Goal: Task Accomplishment & Management: Use online tool/utility

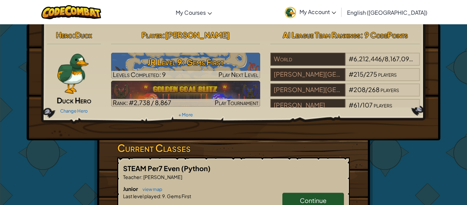
click at [289, 196] on link "Continue" at bounding box center [313, 200] width 62 height 16
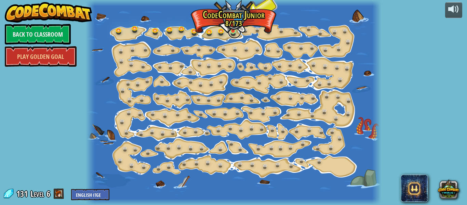
click at [234, 32] on link at bounding box center [235, 32] width 14 height 14
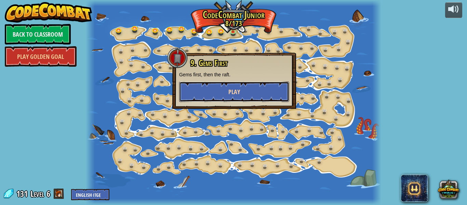
click at [243, 90] on button "Play" at bounding box center [234, 91] width 110 height 21
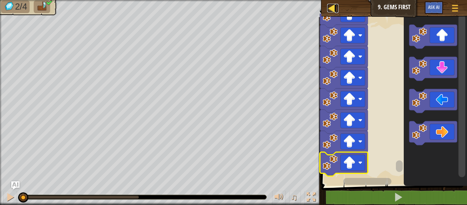
click at [328, 8] on div at bounding box center [331, 8] width 9 height 9
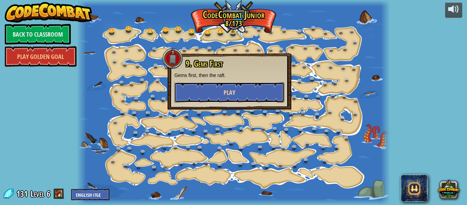
click at [211, 82] on button "Play" at bounding box center [229, 92] width 110 height 21
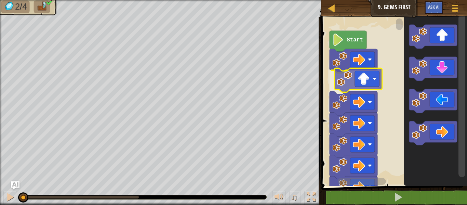
click at [373, 90] on div "Start" at bounding box center [393, 100] width 148 height 172
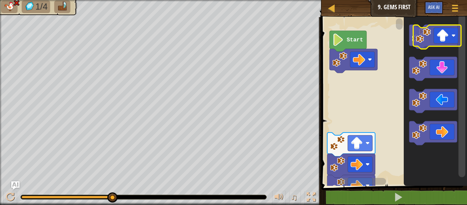
click at [448, 38] on icon "Blockly Workspace" at bounding box center [433, 37] width 48 height 24
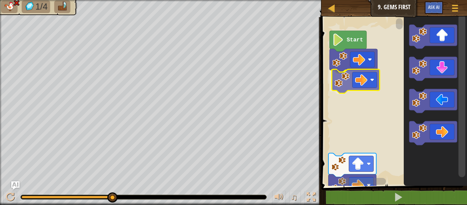
click at [341, 80] on div "Start" at bounding box center [393, 100] width 148 height 172
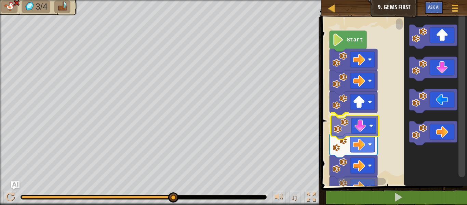
click at [360, 120] on div "Start" at bounding box center [393, 100] width 148 height 172
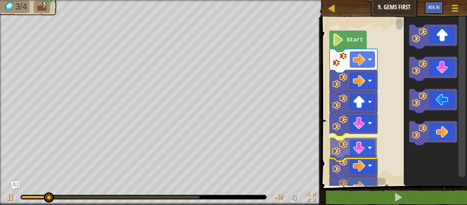
click at [363, 149] on div "Start" at bounding box center [393, 100] width 148 height 172
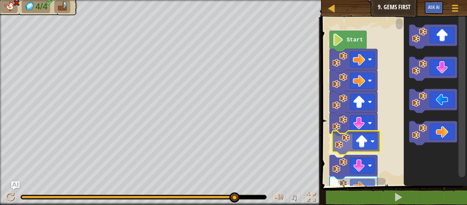
click at [362, 144] on div "Start" at bounding box center [393, 100] width 148 height 172
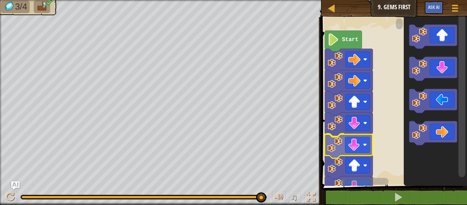
click at [363, 152] on div "Start" at bounding box center [393, 100] width 148 height 172
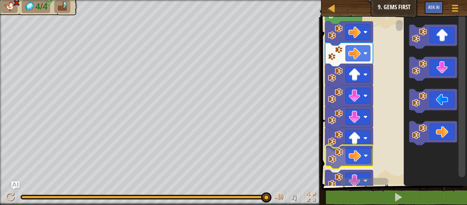
click at [357, 161] on div "Start" at bounding box center [393, 100] width 148 height 172
click at [357, 161] on rect "Blockly Workspace" at bounding box center [393, 100] width 148 height 172
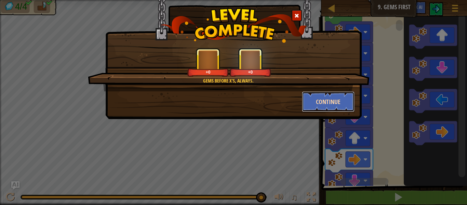
click at [318, 98] on button "Continue" at bounding box center [328, 101] width 53 height 21
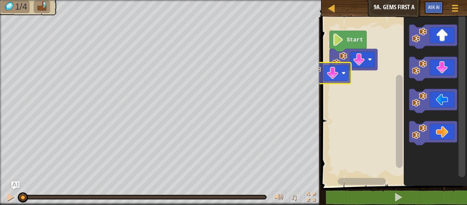
click at [353, 73] on div "Start" at bounding box center [393, 100] width 148 height 172
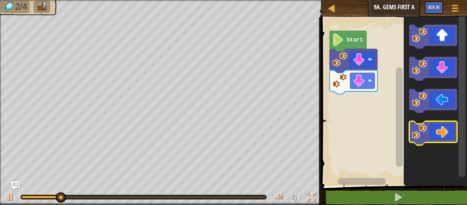
click at [448, 129] on icon "Blockly Workspace" at bounding box center [433, 133] width 48 height 24
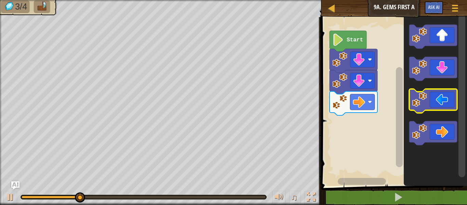
click at [446, 99] on icon "Blockly Workspace" at bounding box center [433, 101] width 48 height 24
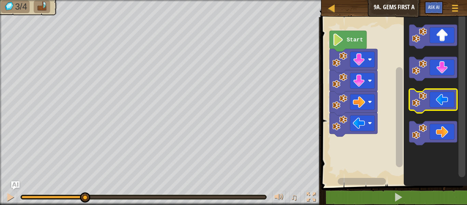
click at [446, 99] on icon "Blockly Workspace" at bounding box center [433, 101] width 48 height 24
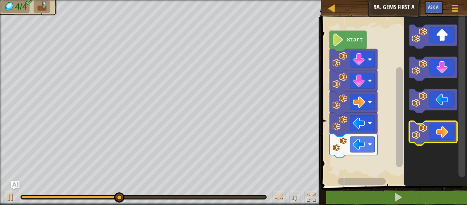
click at [444, 130] on icon "Blockly Workspace" at bounding box center [433, 133] width 48 height 24
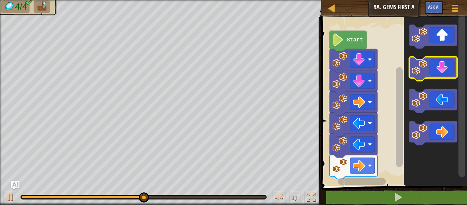
click at [448, 64] on icon "Blockly Workspace" at bounding box center [433, 69] width 48 height 24
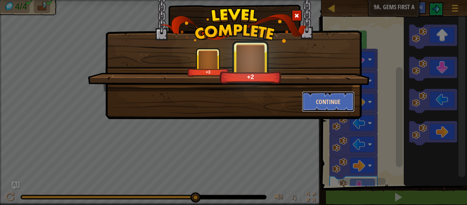
click at [317, 104] on button "Continue" at bounding box center [328, 101] width 53 height 21
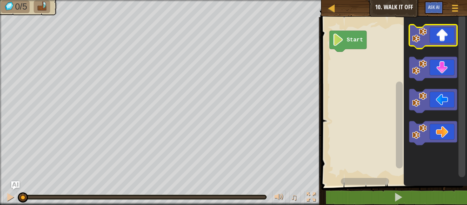
click at [436, 35] on icon "Blockly Workspace" at bounding box center [433, 37] width 48 height 24
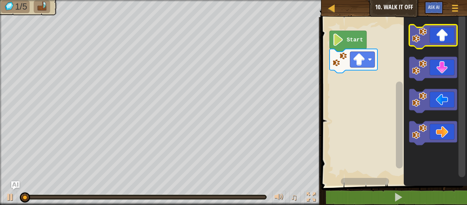
click at [436, 35] on icon "Blockly Workspace" at bounding box center [433, 37] width 48 height 24
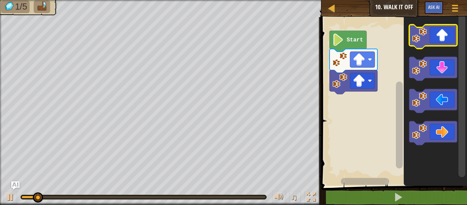
click at [436, 35] on icon "Blockly Workspace" at bounding box center [433, 37] width 48 height 24
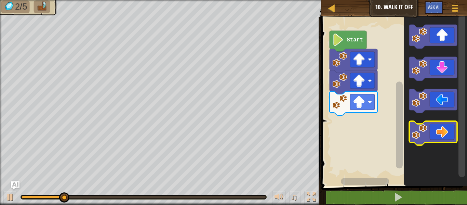
click at [446, 133] on icon "Blockly Workspace" at bounding box center [433, 133] width 48 height 24
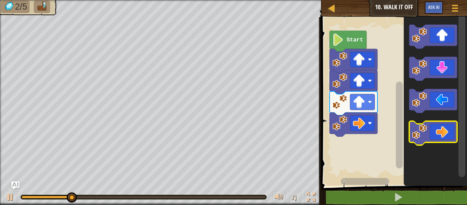
click at [446, 133] on icon "Blockly Workspace" at bounding box center [433, 133] width 48 height 24
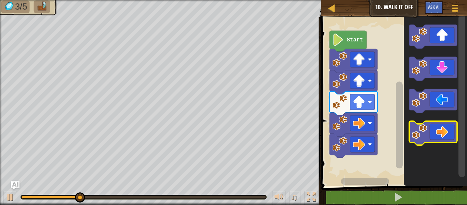
click at [446, 133] on icon "Blockly Workspace" at bounding box center [433, 133] width 48 height 24
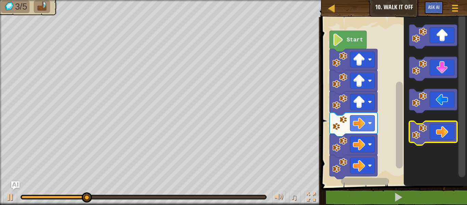
click at [446, 133] on icon "Blockly Workspace" at bounding box center [433, 133] width 48 height 24
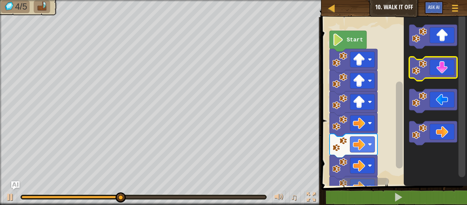
click at [448, 66] on icon "Blockly Workspace" at bounding box center [433, 69] width 48 height 24
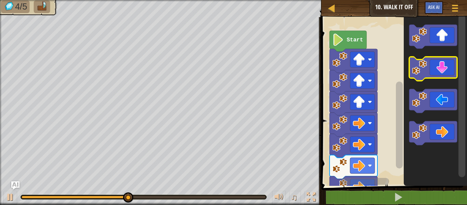
click at [448, 67] on icon "Blockly Workspace" at bounding box center [433, 69] width 48 height 24
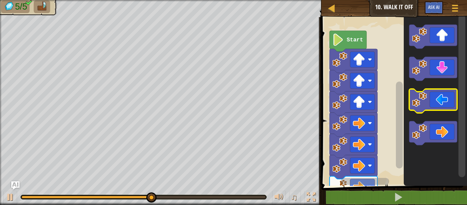
click at [442, 106] on icon "Blockly Workspace" at bounding box center [433, 101] width 48 height 24
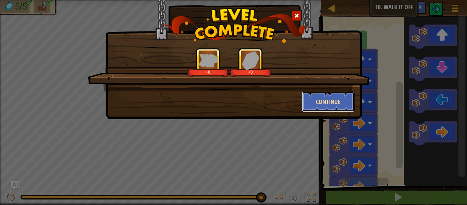
click at [334, 94] on button "Continue" at bounding box center [328, 101] width 53 height 21
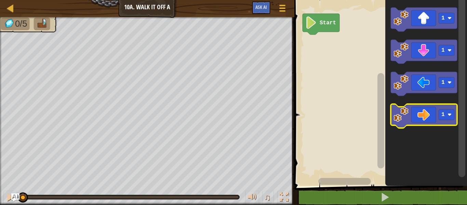
click at [426, 104] on icon "Blockly Workspace" at bounding box center [424, 116] width 66 height 24
click at [424, 109] on icon "Blockly Workspace" at bounding box center [424, 116] width 66 height 24
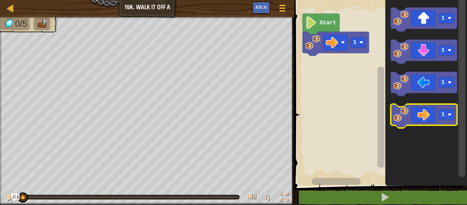
click at [424, 109] on icon "Blockly Workspace" at bounding box center [424, 116] width 66 height 24
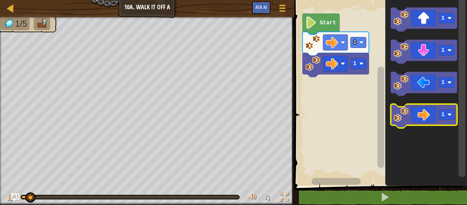
click at [424, 109] on icon "Blockly Workspace" at bounding box center [424, 116] width 66 height 24
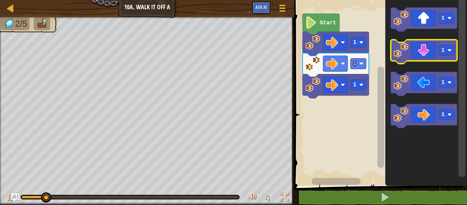
click at [421, 57] on icon "Blockly Workspace" at bounding box center [424, 52] width 66 height 24
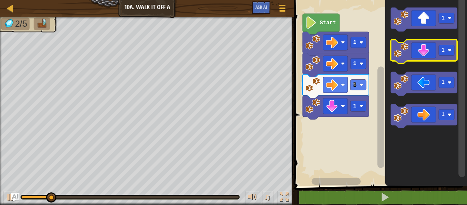
click at [421, 55] on icon "Blockly Workspace" at bounding box center [424, 52] width 66 height 24
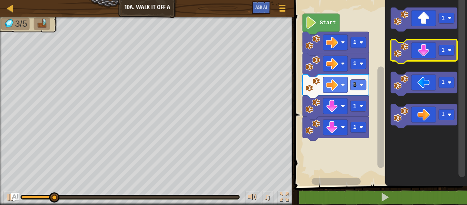
click at [420, 56] on icon "Blockly Workspace" at bounding box center [424, 52] width 66 height 24
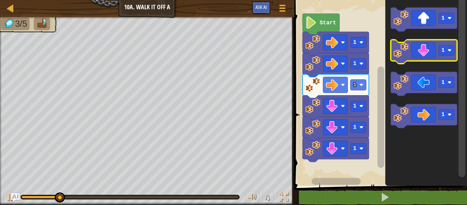
click at [420, 56] on icon "Blockly Workspace" at bounding box center [424, 52] width 66 height 24
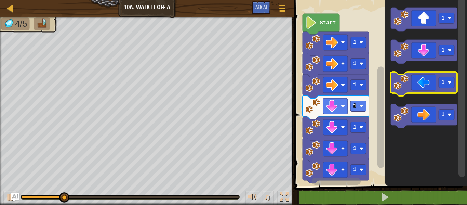
click at [425, 79] on icon "Blockly Workspace" at bounding box center [424, 84] width 66 height 24
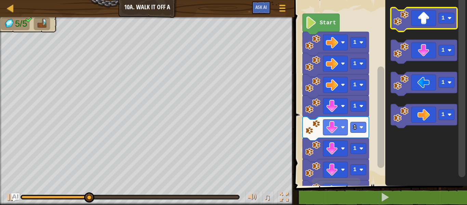
click at [430, 16] on icon "Blockly Workspace" at bounding box center [424, 20] width 66 height 24
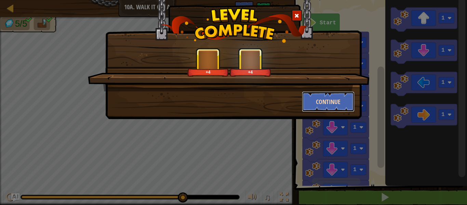
click at [313, 103] on button "Continue" at bounding box center [328, 101] width 53 height 21
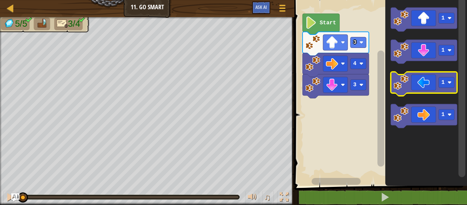
click at [420, 77] on icon "Blockly Workspace" at bounding box center [424, 84] width 66 height 24
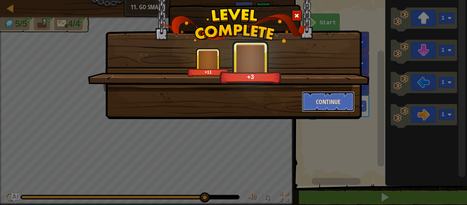
click at [350, 102] on button "Continue" at bounding box center [328, 101] width 53 height 21
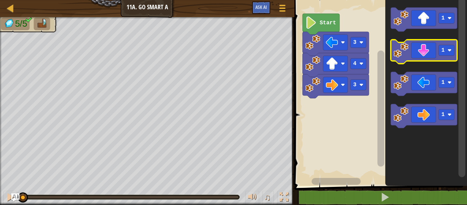
click at [428, 55] on icon "Blockly Workspace" at bounding box center [424, 52] width 66 height 24
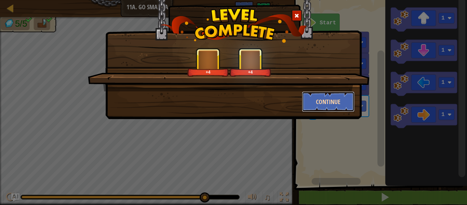
click at [346, 107] on button "Continue" at bounding box center [328, 101] width 53 height 21
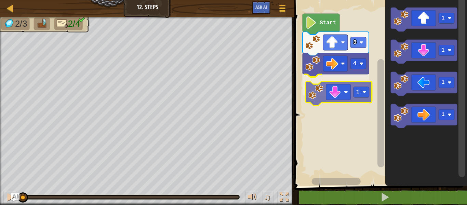
click at [339, 93] on div "4 1 3 Start 1 1 1 1 1" at bounding box center [379, 91] width 175 height 189
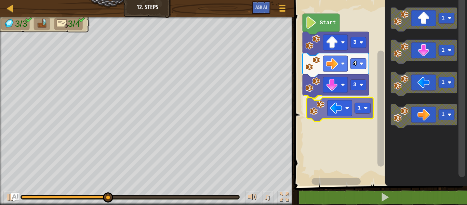
click at [347, 116] on div "Start 3 4 3 1 1 1 1 1 1" at bounding box center [379, 91] width 175 height 189
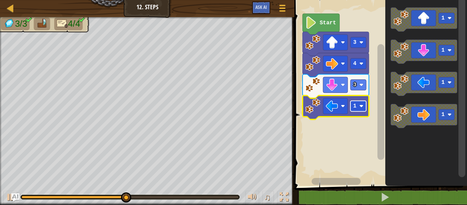
click at [359, 107] on image "Blockly Workspace" at bounding box center [361, 106] width 4 height 4
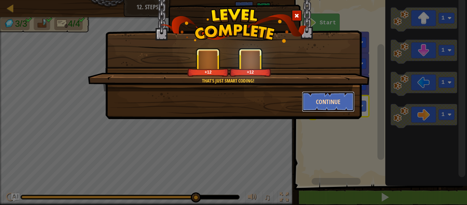
click at [332, 102] on button "Continue" at bounding box center [328, 101] width 53 height 21
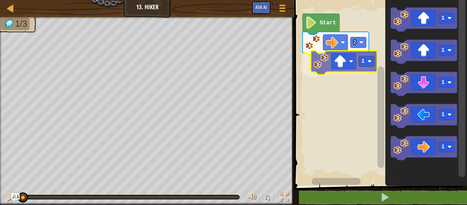
click at [353, 71] on div "2 1 Start 1 1 1 1 1 1" at bounding box center [379, 91] width 175 height 189
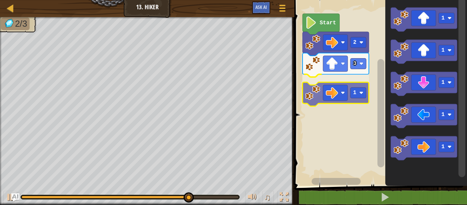
click at [342, 87] on div "Start 2 3 1 1 1 1 1 1 1" at bounding box center [379, 91] width 175 height 189
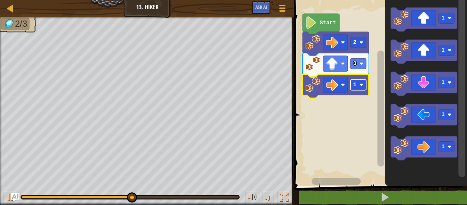
click at [359, 86] on rect "Blockly Workspace" at bounding box center [358, 85] width 16 height 11
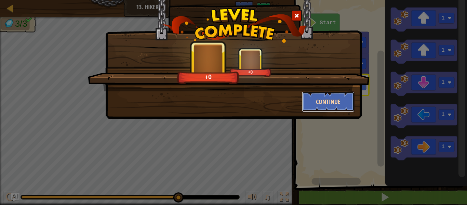
click at [334, 106] on button "Continue" at bounding box center [328, 101] width 53 height 21
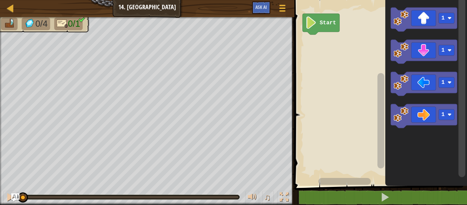
click at [424, 105] on icon "1 1 1 1" at bounding box center [426, 91] width 82 height 189
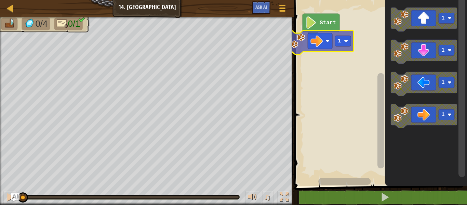
click at [321, 41] on div "Start 1 1 1 1 1 1" at bounding box center [379, 91] width 175 height 189
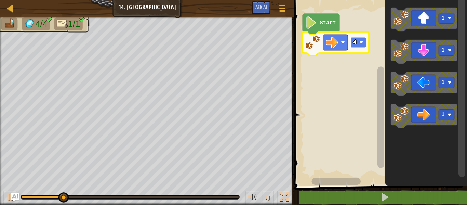
click at [357, 42] on rect "Blockly Workspace" at bounding box center [358, 42] width 16 height 11
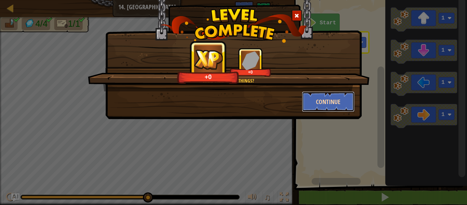
click at [327, 106] on button "Continue" at bounding box center [328, 101] width 53 height 21
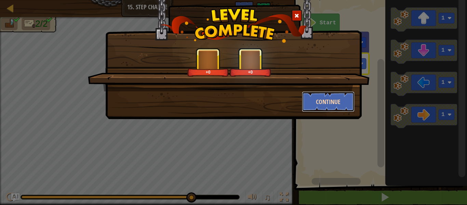
click at [326, 101] on button "Continue" at bounding box center [328, 101] width 53 height 21
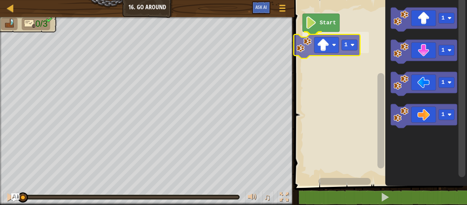
click at [332, 49] on div "Start 1 1 1 1 1 1" at bounding box center [379, 91] width 175 height 189
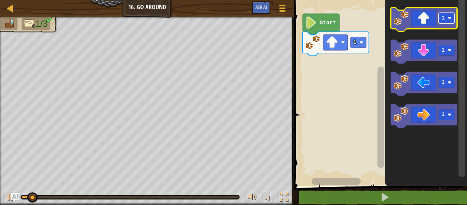
click at [448, 21] on rect "Blockly Workspace" at bounding box center [447, 18] width 16 height 11
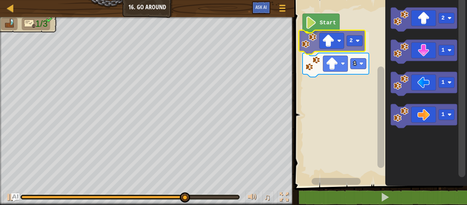
click at [320, 41] on div "Start 2 1 2 1 1 1 2" at bounding box center [379, 91] width 175 height 189
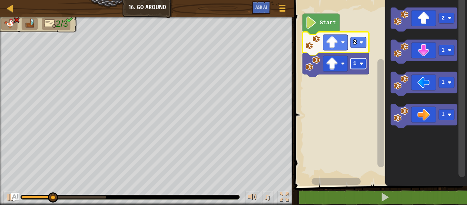
click at [357, 63] on text "1" at bounding box center [354, 64] width 3 height 6
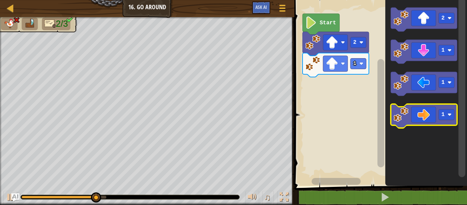
click at [425, 108] on icon "Blockly Workspace" at bounding box center [424, 116] width 66 height 24
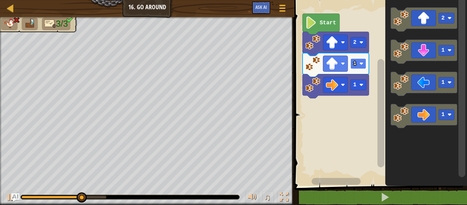
click at [355, 66] on text "1" at bounding box center [354, 64] width 3 height 6
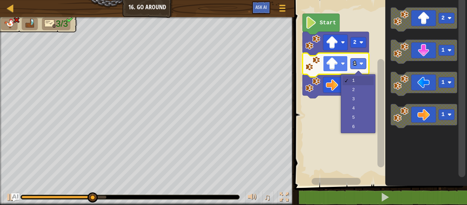
click at [329, 65] on image "Blockly Workspace" at bounding box center [332, 63] width 12 height 12
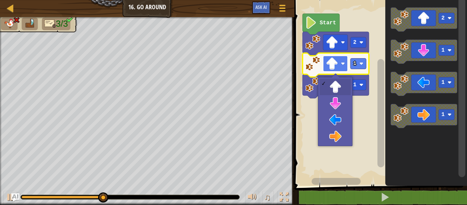
click at [329, 65] on image "Blockly Workspace" at bounding box center [332, 63] width 12 height 12
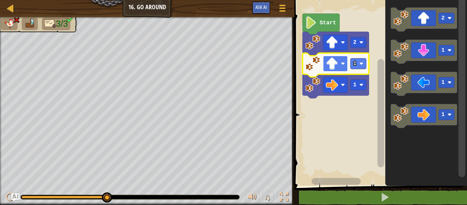
click at [329, 65] on image "Blockly Workspace" at bounding box center [332, 63] width 12 height 12
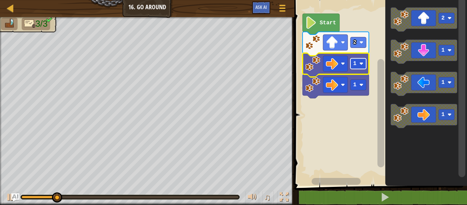
click at [356, 65] on text "1" at bounding box center [354, 64] width 3 height 6
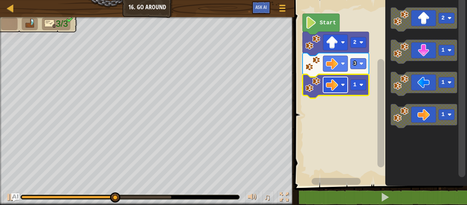
click at [343, 78] on rect "Blockly Workspace" at bounding box center [335, 85] width 25 height 16
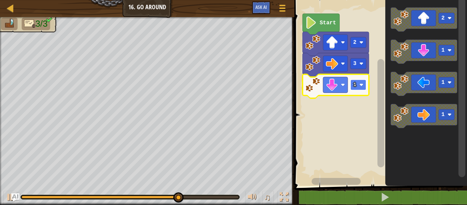
click at [359, 86] on rect "Blockly Workspace" at bounding box center [358, 85] width 16 height 11
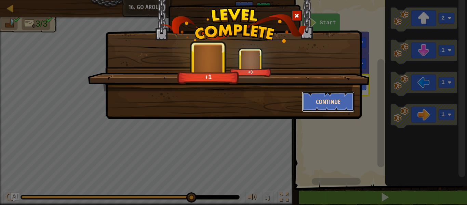
click at [333, 108] on button "Continue" at bounding box center [328, 101] width 53 height 21
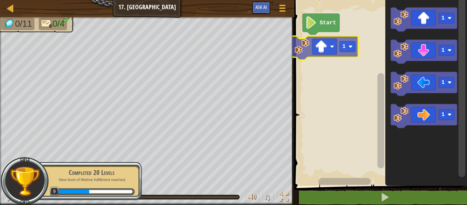
click at [341, 47] on div "Start 1 1 1 1 1" at bounding box center [379, 91] width 175 height 189
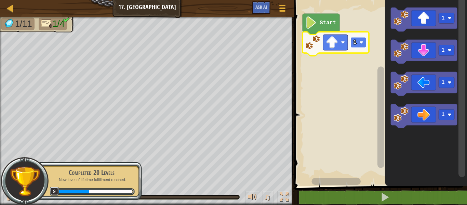
click at [361, 40] on rect "Blockly Workspace" at bounding box center [358, 42] width 16 height 11
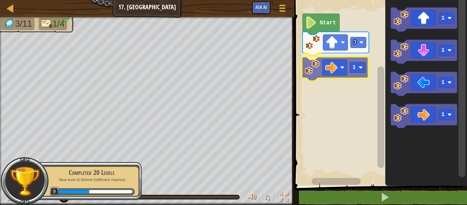
click at [340, 59] on div "Start 3 1 1 1 1 1 1" at bounding box center [379, 91] width 175 height 189
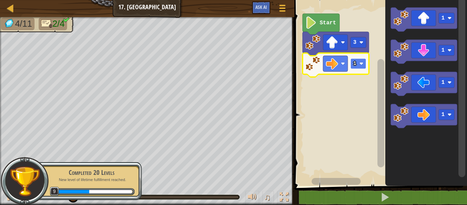
click at [363, 64] on image "Blockly Workspace" at bounding box center [361, 64] width 4 height 4
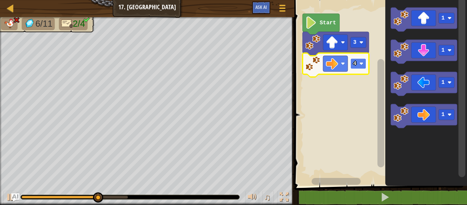
click at [354, 69] on rect "Blockly Workspace" at bounding box center [358, 63] width 16 height 11
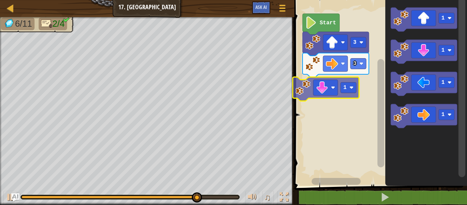
click at [343, 86] on div "Start 3 3 1 1 1 1 1 1" at bounding box center [379, 91] width 175 height 189
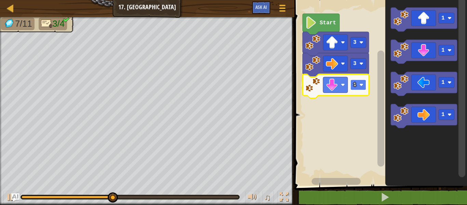
click at [355, 81] on rect "Blockly Workspace" at bounding box center [358, 85] width 16 height 11
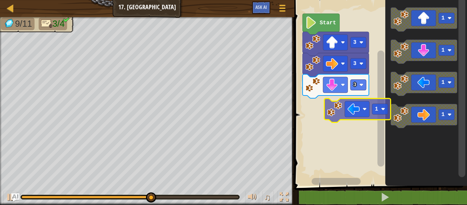
click at [369, 116] on div "Start 3 3 3 1 1 1 1 1" at bounding box center [379, 91] width 175 height 189
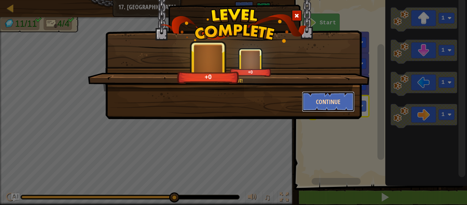
click at [328, 99] on button "Continue" at bounding box center [328, 101] width 53 height 21
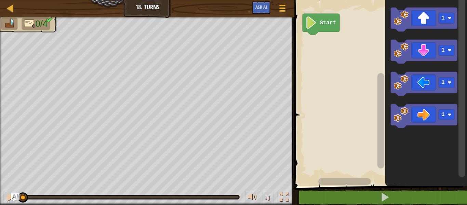
click at [323, 97] on rect "Blockly Workspace" at bounding box center [379, 91] width 175 height 189
click at [19, 198] on img "Ask AI" at bounding box center [15, 197] width 9 height 9
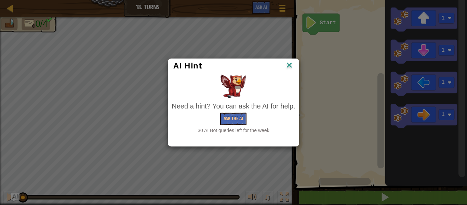
click at [145, 147] on div "AI Hint Need a hint? You can ask the AI for help. Ask the AI 30 AI Bot queries …" at bounding box center [233, 102] width 467 height 205
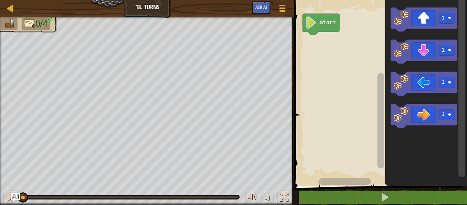
click at [18, 195] on img "Ask AI" at bounding box center [15, 197] width 9 height 9
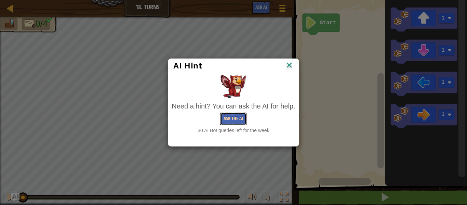
click at [241, 118] on button "Ask the AI" at bounding box center [233, 118] width 26 height 13
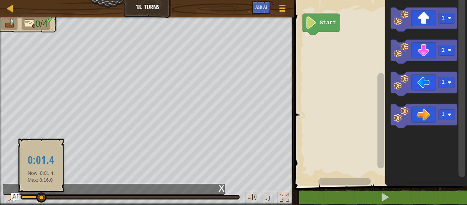
drag, startPoint x: 23, startPoint y: 197, endPoint x: 40, endPoint y: 199, distance: 17.2
click at [40, 199] on div at bounding box center [41, 197] width 10 height 10
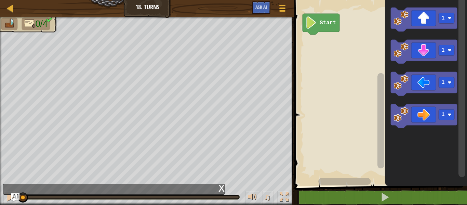
drag, startPoint x: 41, startPoint y: 199, endPoint x: 0, endPoint y: 186, distance: 42.9
click at [0, 186] on div "♫" at bounding box center [147, 195] width 294 height 21
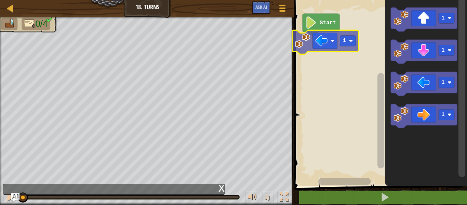
click at [336, 51] on div "Start 1 1 1 1 1 1" at bounding box center [379, 91] width 175 height 189
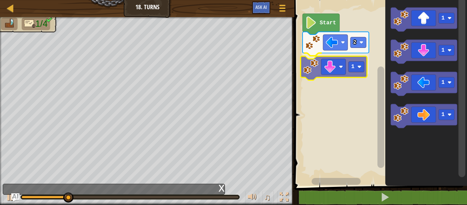
click at [345, 73] on div "Start 2 1 1 1 1 1 1" at bounding box center [379, 91] width 175 height 189
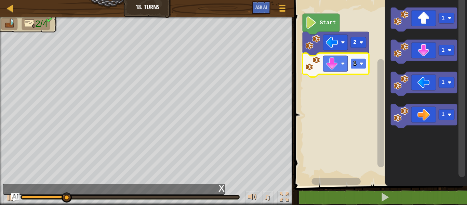
click at [352, 65] on rect "Blockly Workspace" at bounding box center [358, 63] width 16 height 11
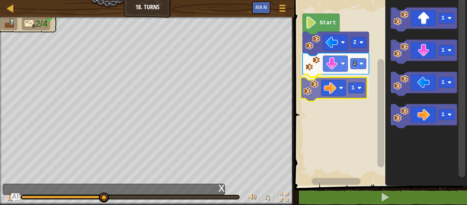
click at [314, 95] on div "Start 2 2 1 1 1 1 1 1" at bounding box center [379, 91] width 175 height 189
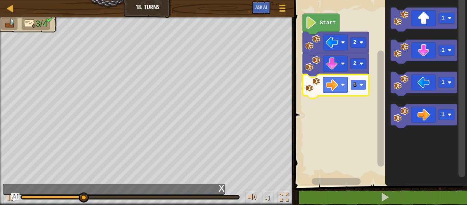
click at [352, 88] on rect "Blockly Workspace" at bounding box center [358, 85] width 16 height 11
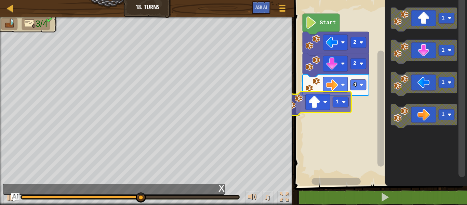
click at [331, 112] on div "Start 2 2 4 1 1 1 1 1 1" at bounding box center [379, 91] width 175 height 189
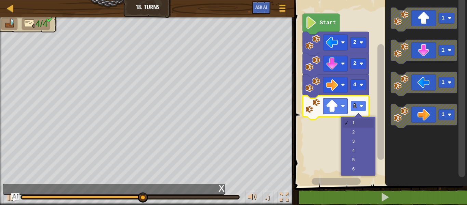
click at [363, 107] on image "Blockly Workspace" at bounding box center [361, 106] width 4 height 4
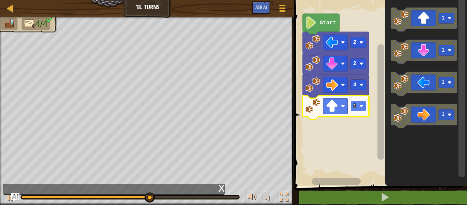
click at [363, 107] on image "Blockly Workspace" at bounding box center [361, 106] width 4 height 4
click at [359, 101] on rect "Blockly Workspace" at bounding box center [358, 106] width 16 height 11
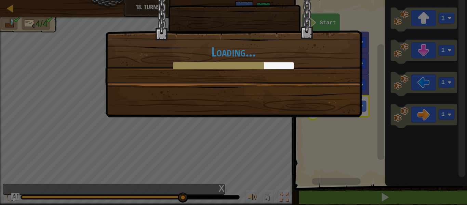
click at [357, 141] on div "Loading..." at bounding box center [233, 102] width 467 height 205
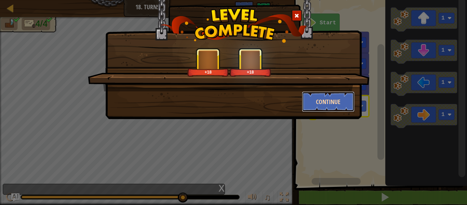
click at [328, 103] on button "Continue" at bounding box center [328, 101] width 53 height 21
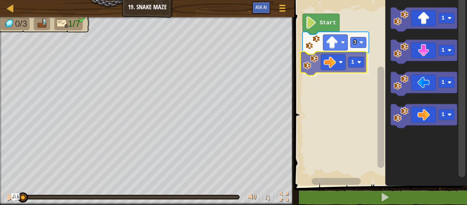
click at [326, 65] on div "Start 3 1 1 1 1 1 1" at bounding box center [379, 91] width 175 height 189
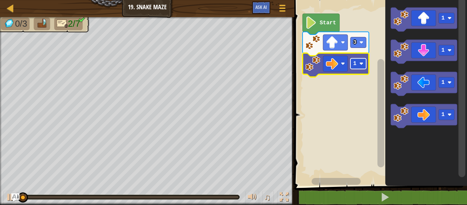
click at [361, 63] on image "Blockly Workspace" at bounding box center [361, 64] width 4 height 4
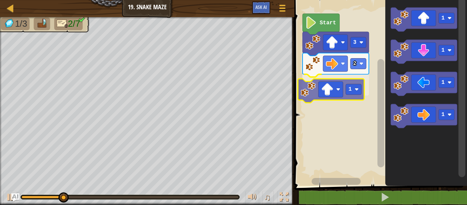
click at [339, 97] on div "Start 3 2 1 1 1 1 1 1" at bounding box center [379, 91] width 175 height 189
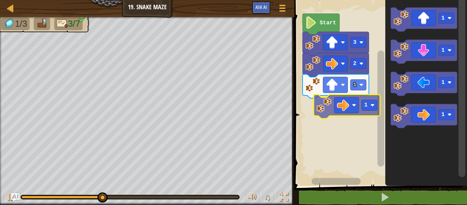
click at [333, 115] on div "Start 3 2 1 1 1 1 1 1" at bounding box center [379, 91] width 175 height 189
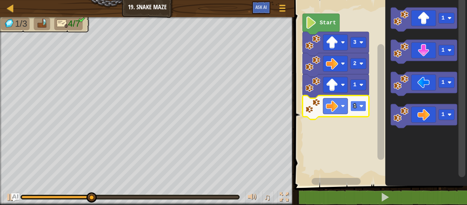
click at [356, 110] on rect "Blockly Workspace" at bounding box center [358, 106] width 16 height 11
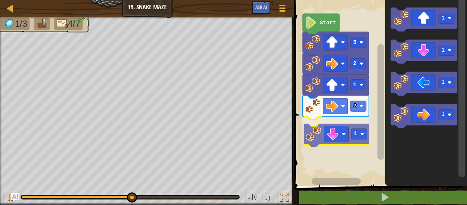
click at [359, 143] on div "Start 3 2 1 2 1 1 1 1 1 1" at bounding box center [379, 91] width 175 height 189
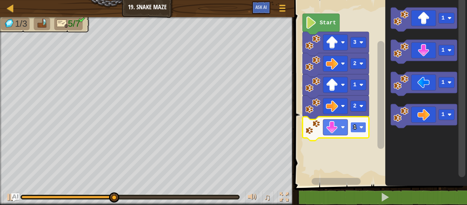
click at [365, 122] on rect "Blockly Workspace" at bounding box center [358, 127] width 16 height 11
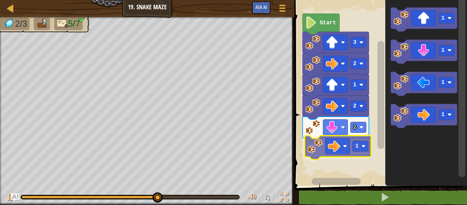
click at [336, 155] on div "Start 3 2 1 2 2 1 1 1 1 1 1" at bounding box center [379, 91] width 175 height 189
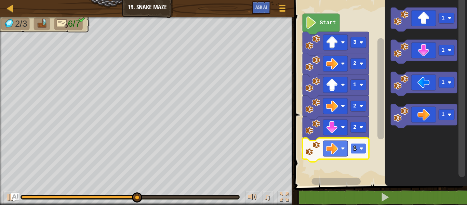
click at [356, 145] on rect "Blockly Workspace" at bounding box center [358, 148] width 16 height 11
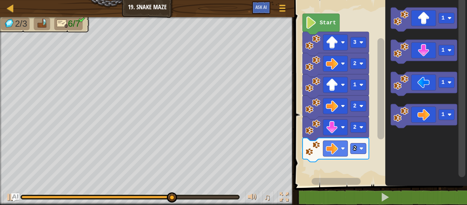
click at [381, 151] on div "Start 3 2 1 2 2 2 1 1 1 1" at bounding box center [379, 91] width 175 height 189
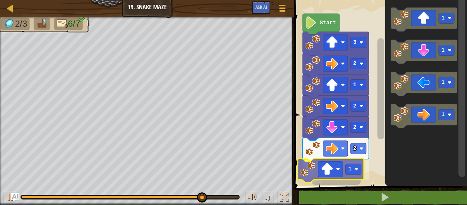
click at [344, 179] on div "Start 3 2 1 2 2 2 1 1 1 1 1 1" at bounding box center [379, 91] width 175 height 189
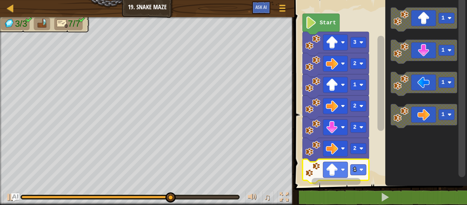
click at [358, 177] on rect "Blockly Workspace" at bounding box center [335, 181] width 84 height 9
click at [359, 174] on rect "Blockly Workspace" at bounding box center [358, 169] width 16 height 11
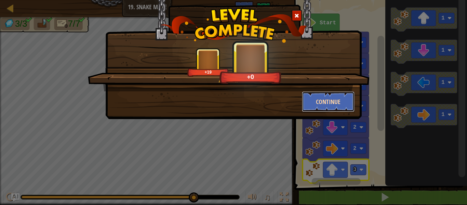
click at [318, 104] on button "Continue" at bounding box center [328, 101] width 53 height 21
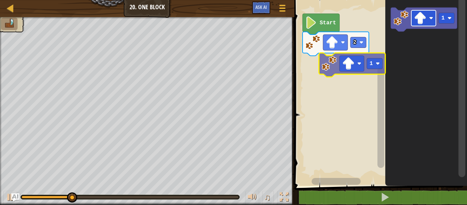
click at [327, 70] on div "Start 2 1 1" at bounding box center [379, 91] width 175 height 189
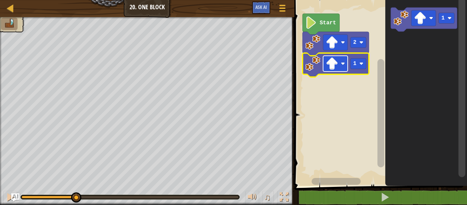
click at [335, 63] on image "Blockly Workspace" at bounding box center [332, 63] width 12 height 12
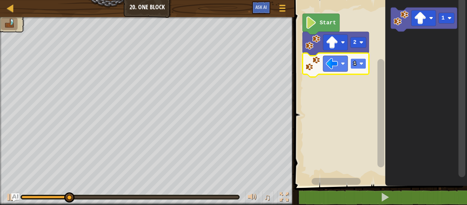
click at [351, 66] on rect "Blockly Workspace" at bounding box center [358, 63] width 16 height 11
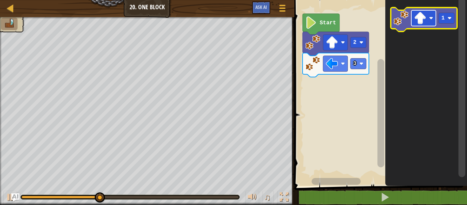
click at [423, 18] on image "Blockly Workspace" at bounding box center [420, 18] width 12 height 12
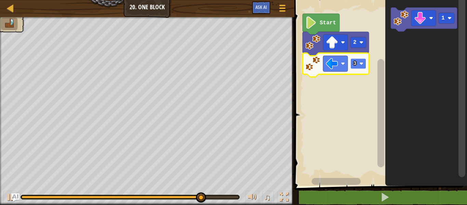
click at [357, 65] on rect "Blockly Workspace" at bounding box center [358, 63] width 16 height 11
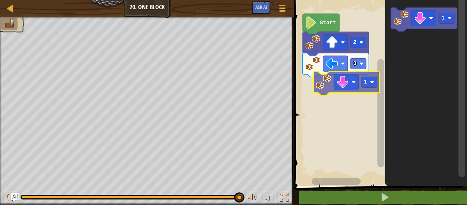
click at [358, 89] on div "Start 2 3 1 1 1" at bounding box center [379, 91] width 175 height 189
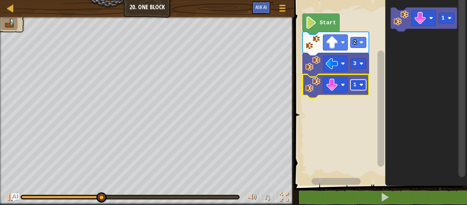
click at [358, 88] on rect "Blockly Workspace" at bounding box center [358, 85] width 16 height 11
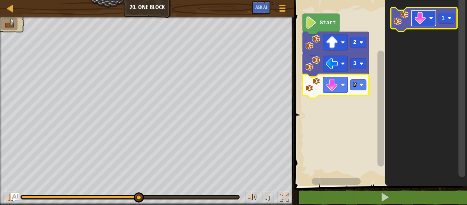
click at [430, 19] on image "Blockly Workspace" at bounding box center [431, 18] width 4 height 4
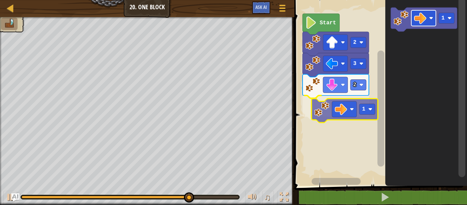
click at [345, 117] on div "Start 2 3 2 1 1 1" at bounding box center [379, 91] width 175 height 189
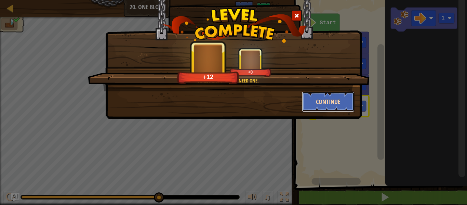
click at [317, 99] on button "Continue" at bounding box center [328, 101] width 53 height 21
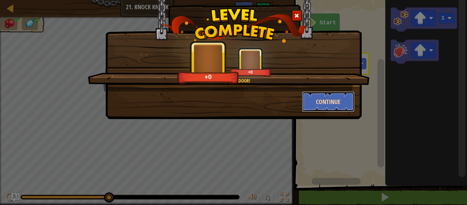
click at [331, 102] on button "Continue" at bounding box center [328, 101] width 53 height 21
